Goal: Book appointment/travel/reservation

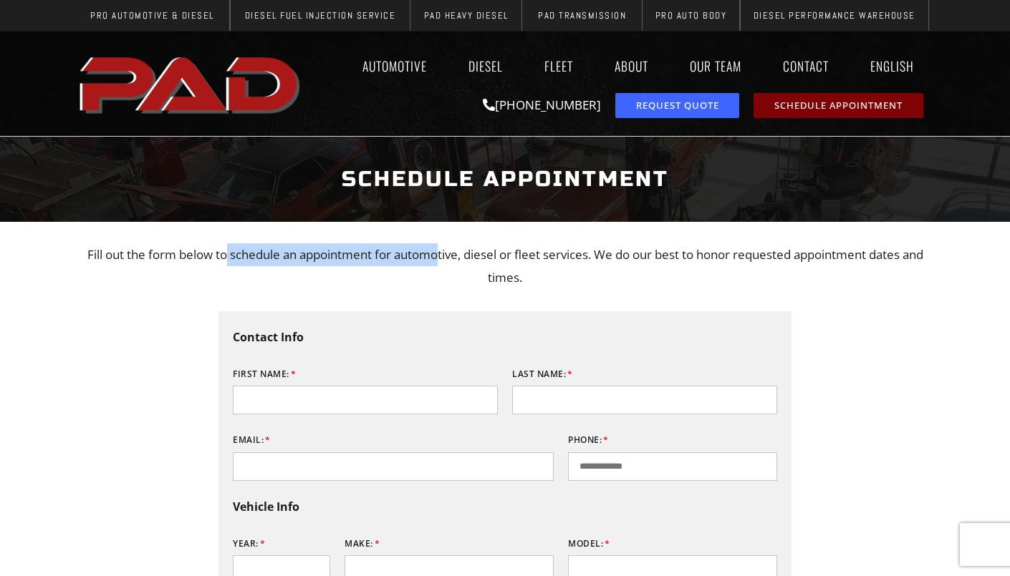
drag, startPoint x: 234, startPoint y: 253, endPoint x: 450, endPoint y: 251, distance: 216.3
click at [450, 251] on p "Fill out the form below to schedule an appointment for automotive, diesel or fl…" at bounding box center [504, 266] width 845 height 47
click at [611, 252] on p "Fill out the form below to schedule an appointment for automotive, diesel or fl…" at bounding box center [504, 266] width 845 height 47
drag, startPoint x: 236, startPoint y: 249, endPoint x: 381, endPoint y: 253, distance: 144.7
click at [381, 253] on p "Fill out the form below to schedule an appointment for automotive, diesel or fl…" at bounding box center [504, 266] width 845 height 47
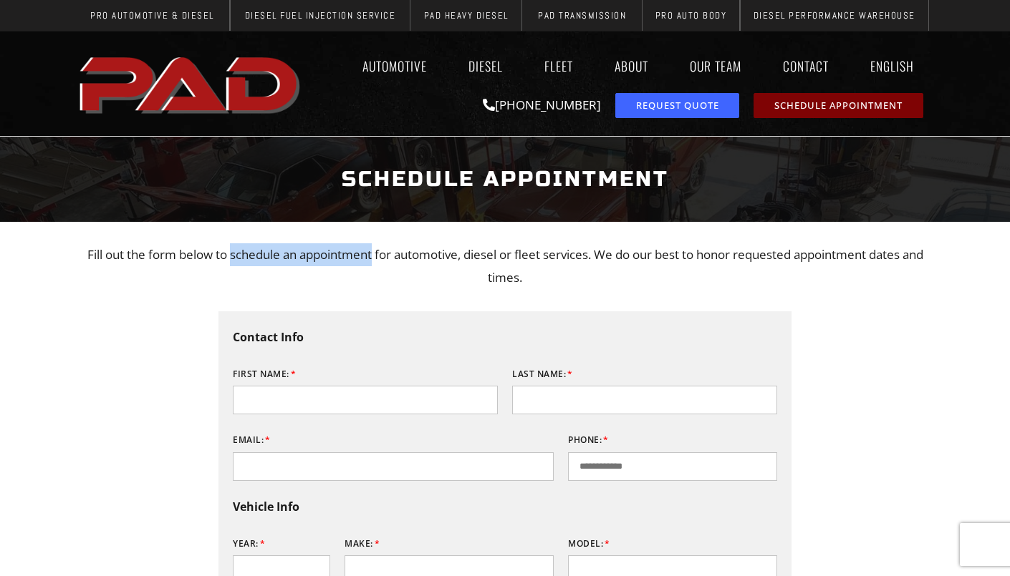
copy p "schedule an appointment"
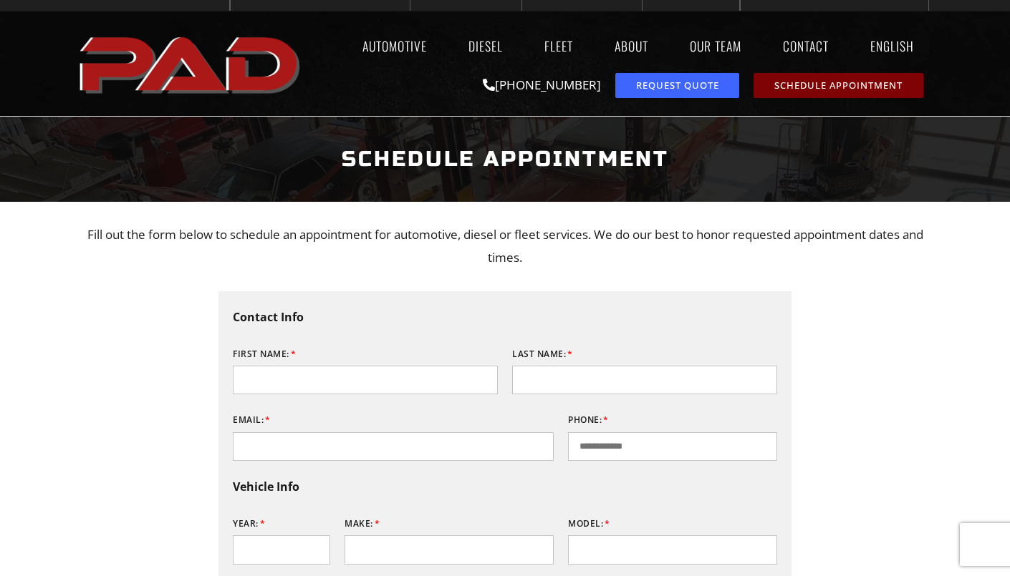
scroll to position [22, 0]
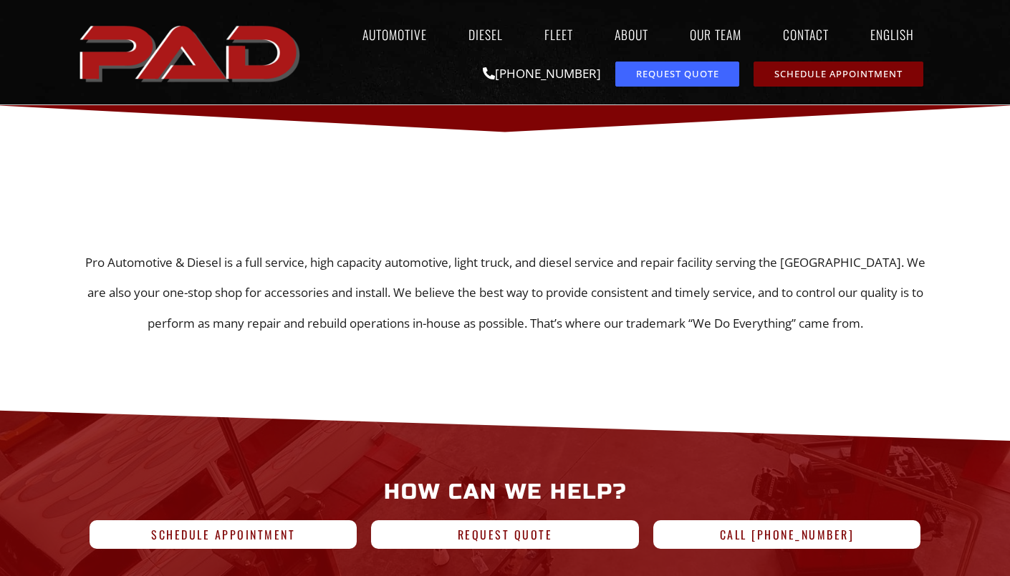
scroll to position [1182, 0]
